Goal: Check status: Check status

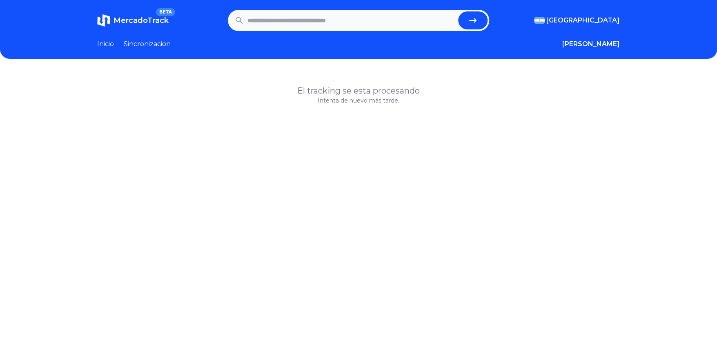
click at [320, 24] on input "text" at bounding box center [351, 20] width 207 height 18
paste input "**********"
click at [468, 14] on button "submit" at bounding box center [472, 20] width 29 height 18
type input "**********"
